Goal: Check status

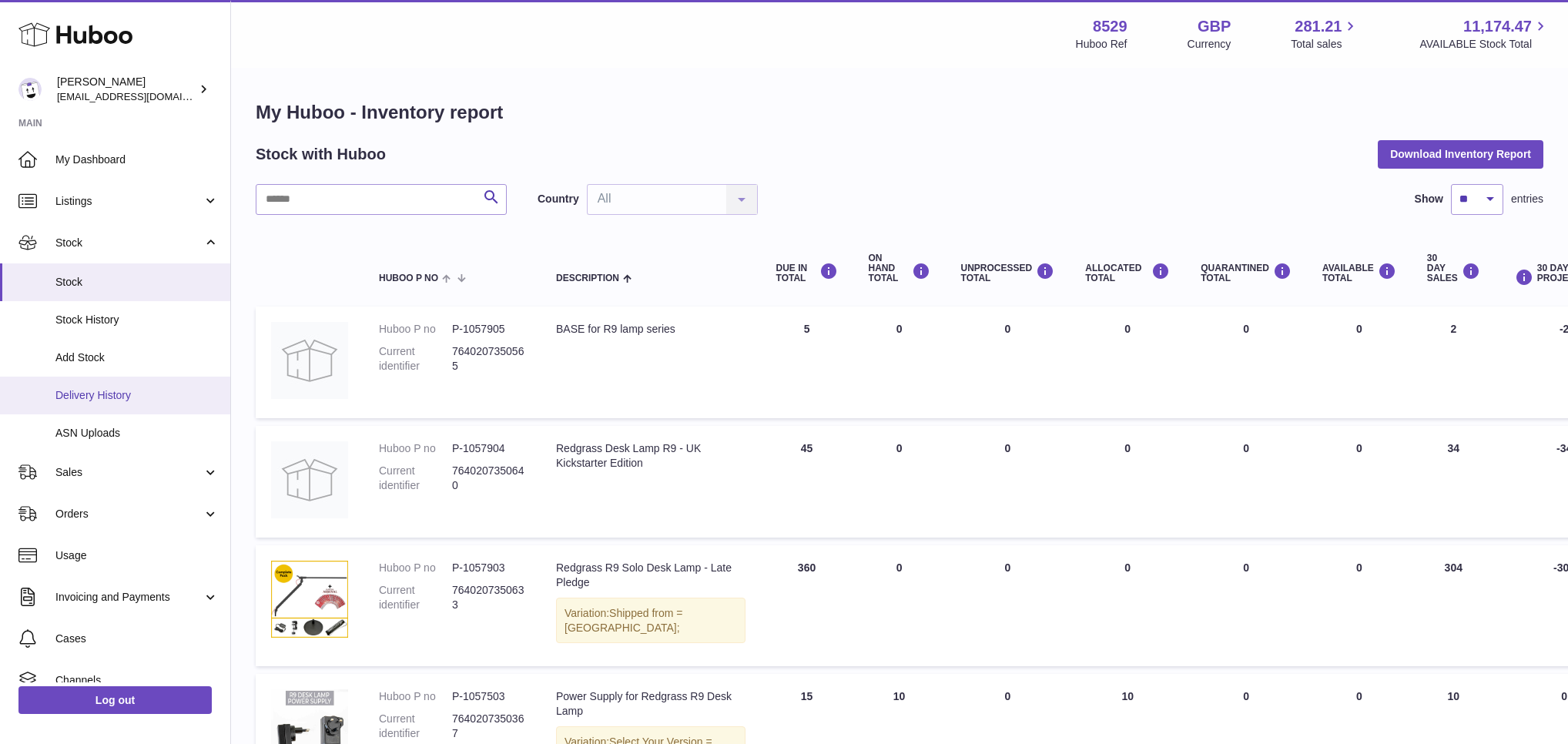
click at [112, 380] on link "Delivery History" at bounding box center [115, 395] width 230 height 38
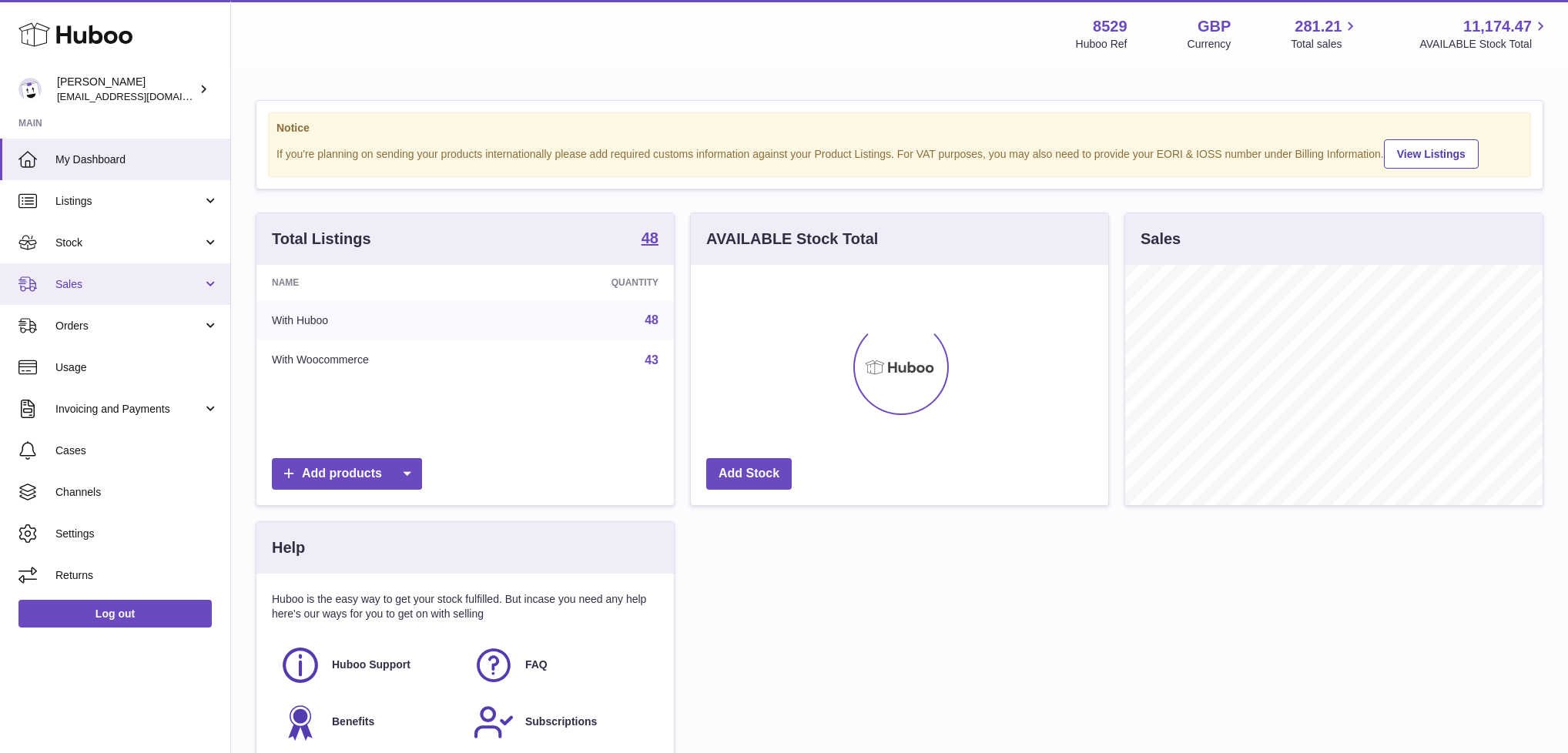
scroll to position [240, 417]
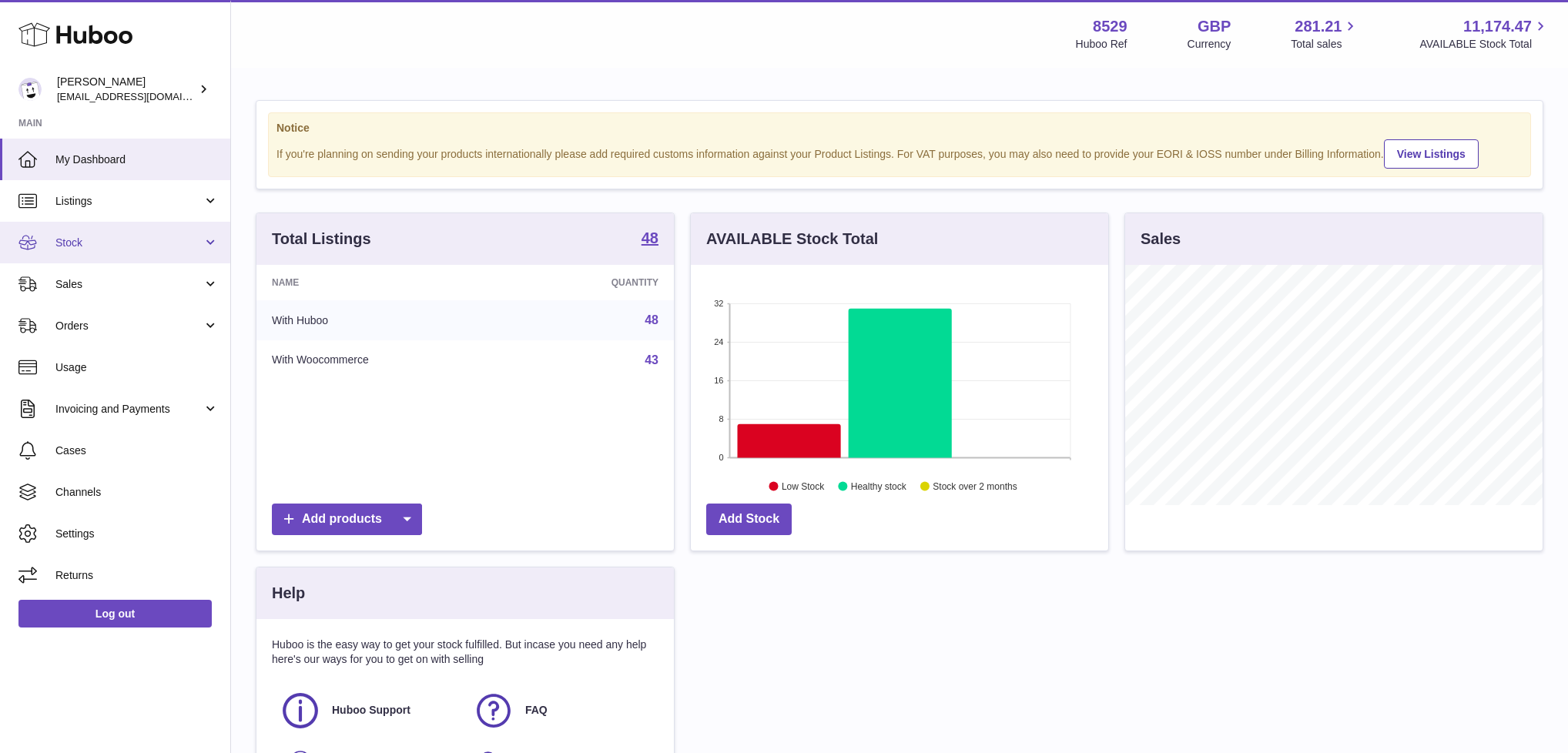
click at [152, 253] on link "Stock" at bounding box center [115, 242] width 230 height 42
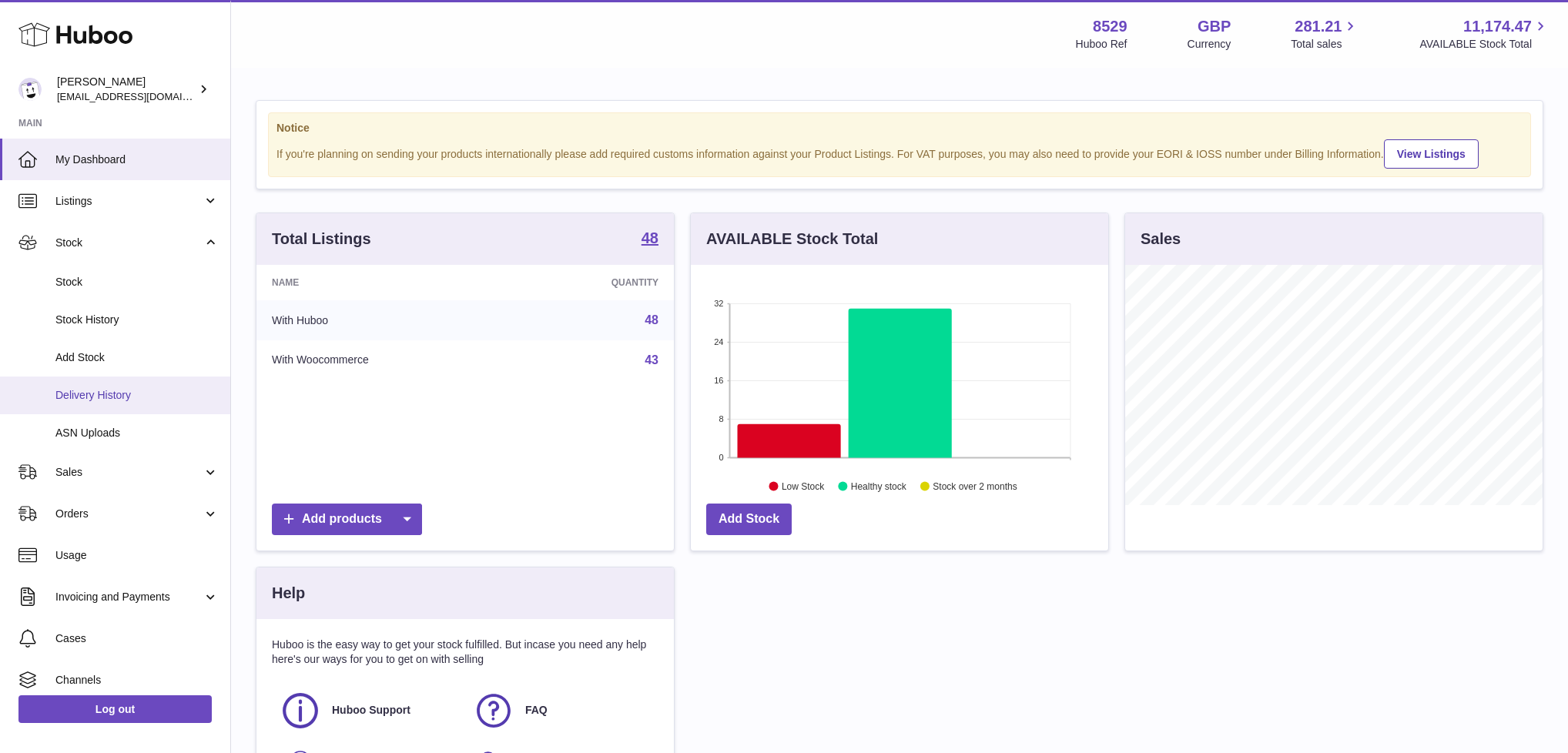
click at [138, 403] on link "Delivery History" at bounding box center [115, 396] width 230 height 38
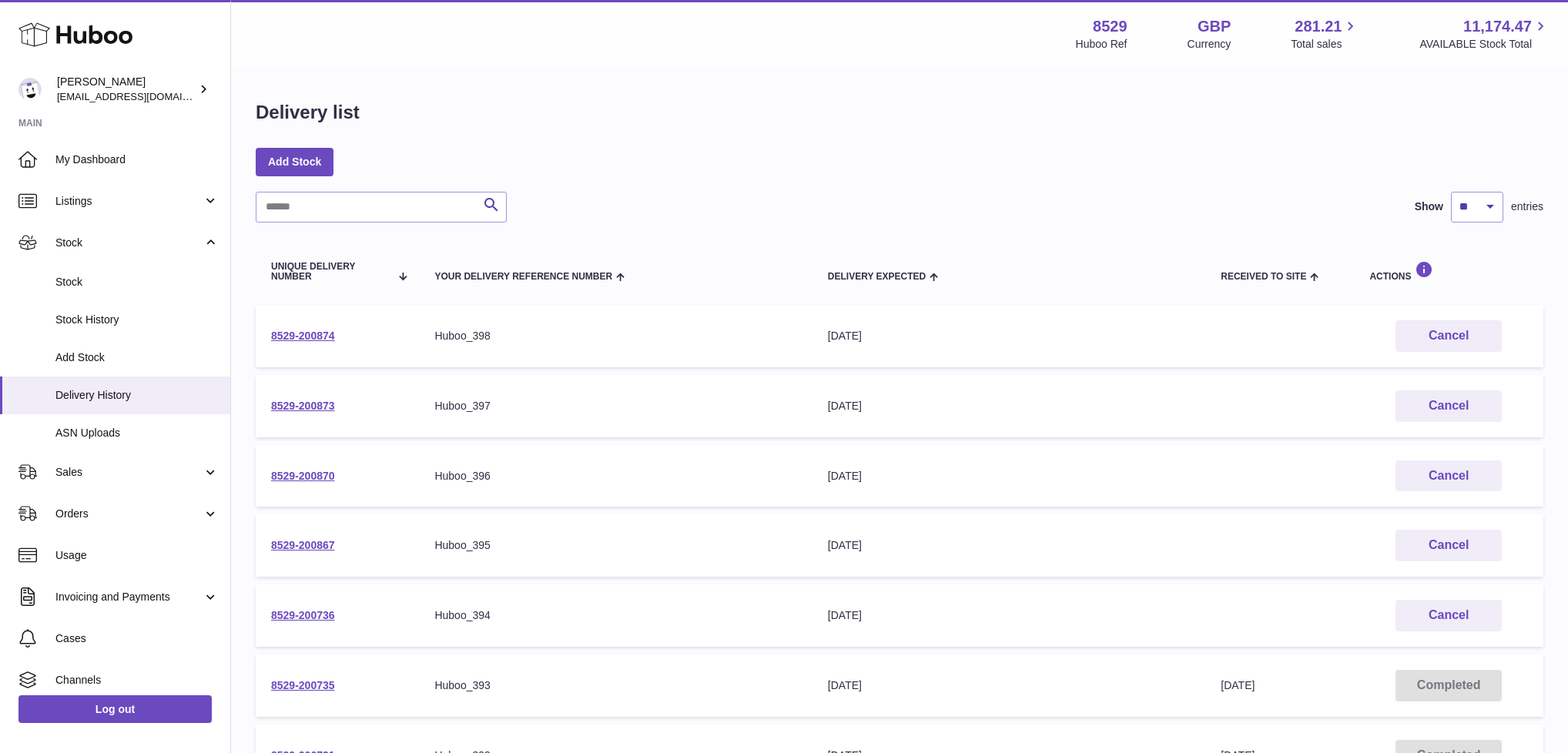
scroll to position [362, 0]
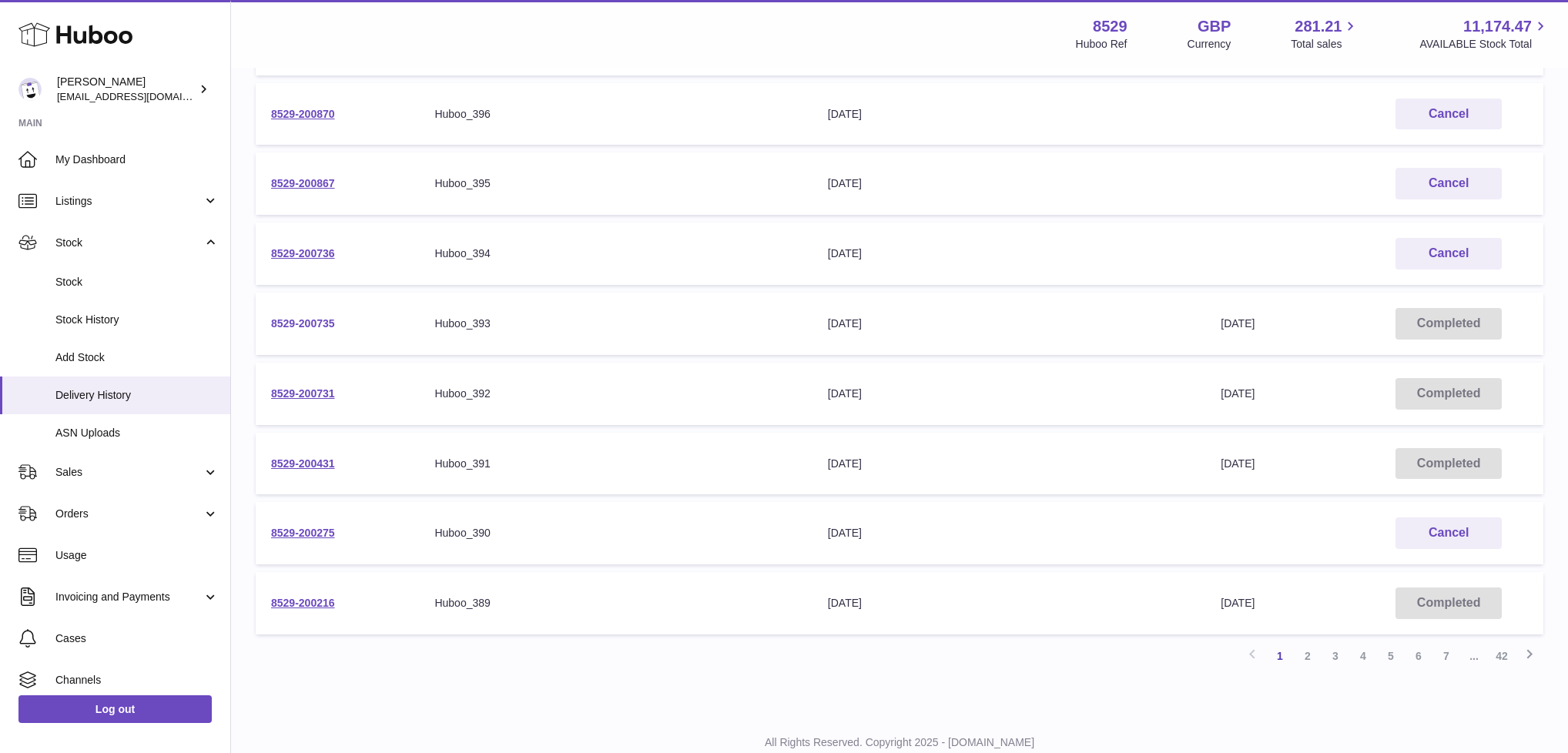
click at [319, 317] on link "8529-200735" at bounding box center [303, 323] width 64 height 12
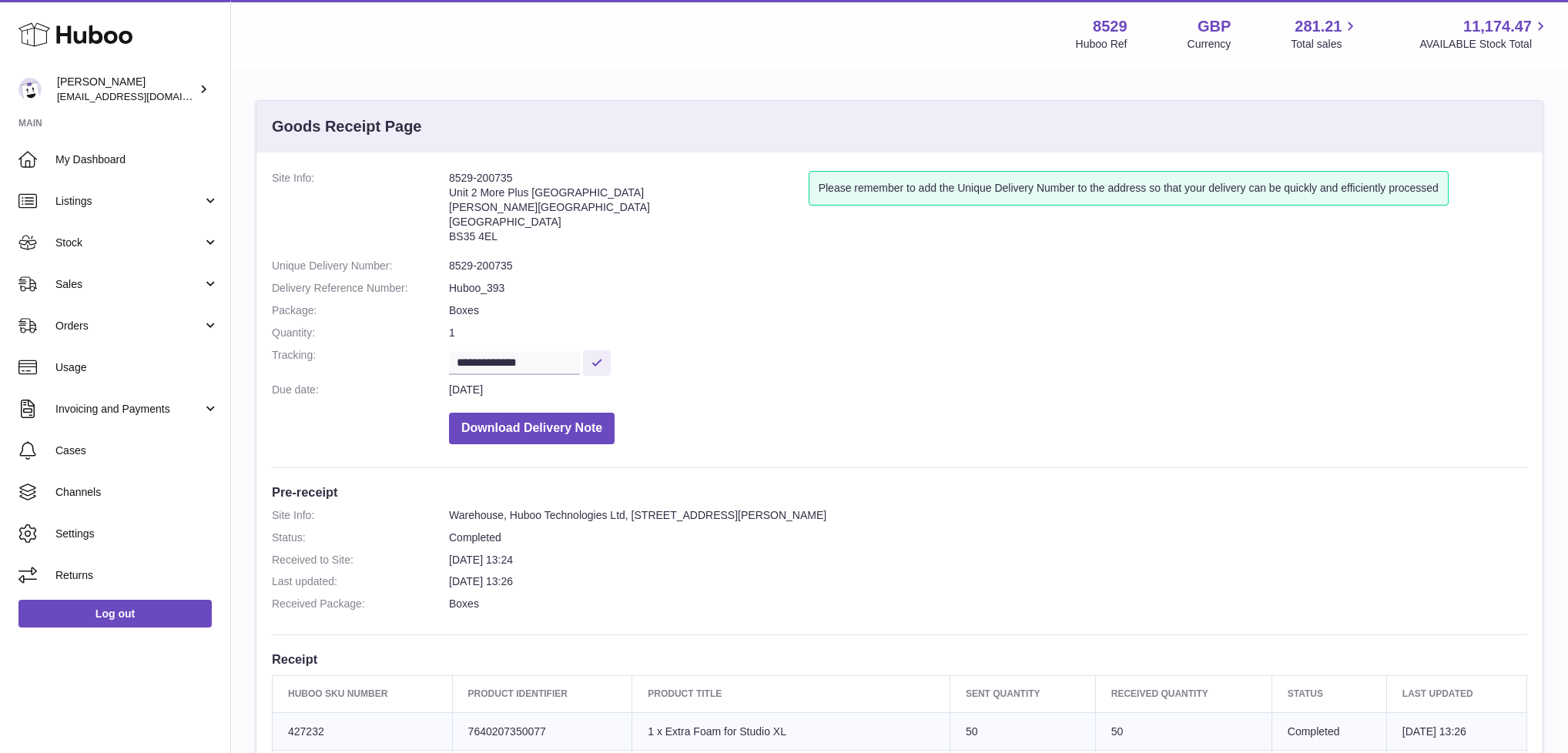
scroll to position [314, 0]
